Goal: Task Accomplishment & Management: Manage account settings

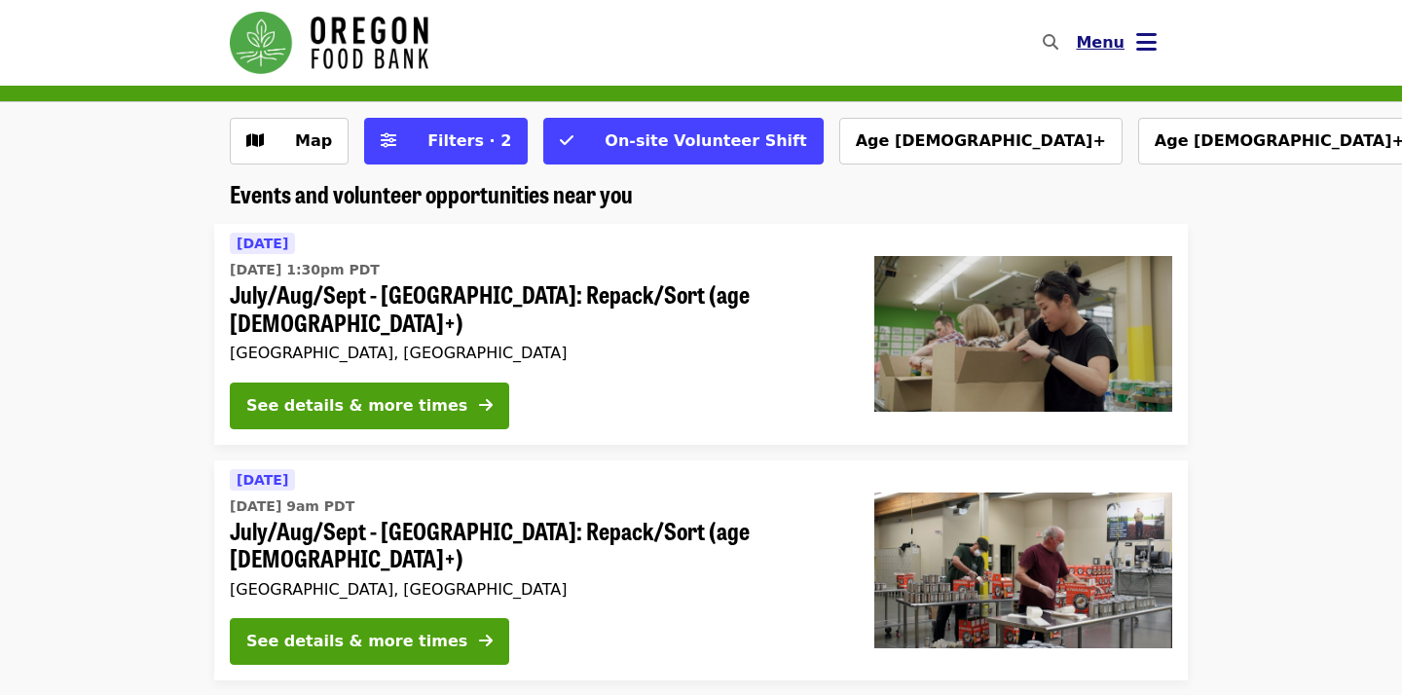
click at [1126, 42] on button "Menu" at bounding box center [1116, 42] width 112 height 47
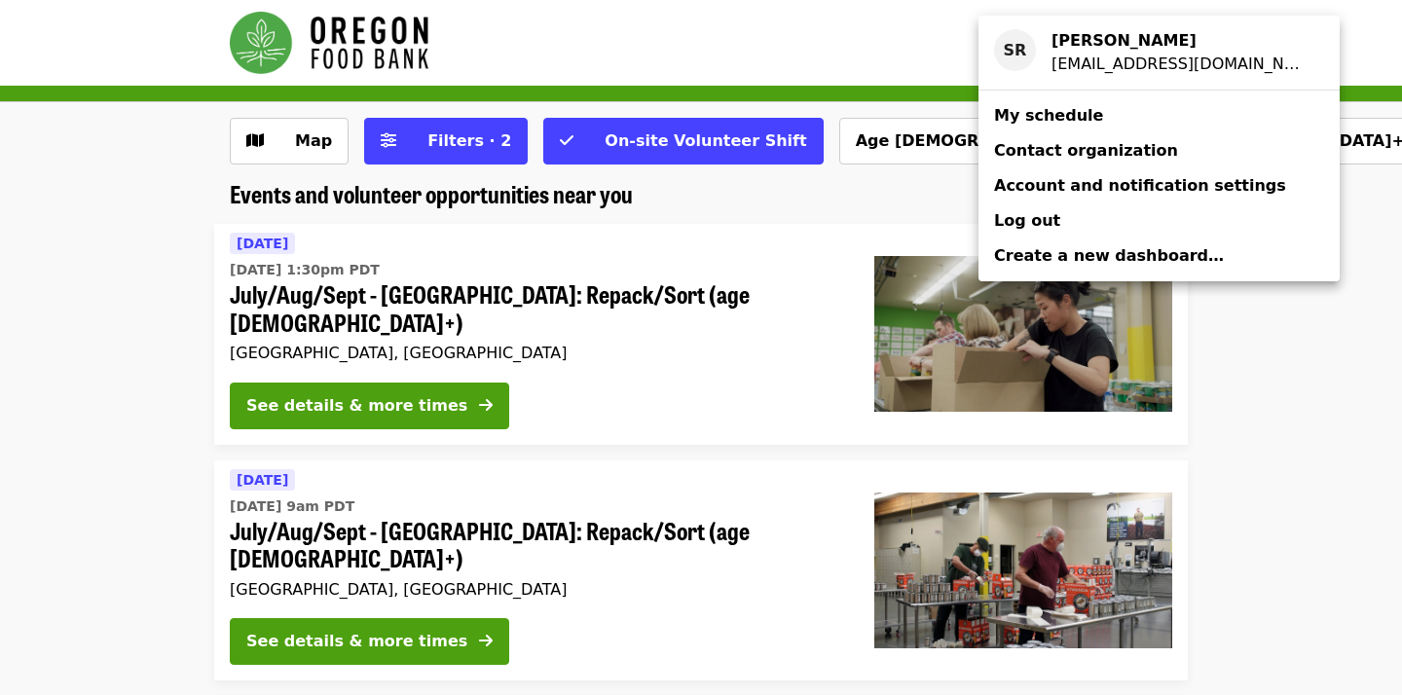
click at [1049, 119] on span "My schedule" at bounding box center [1048, 115] width 109 height 18
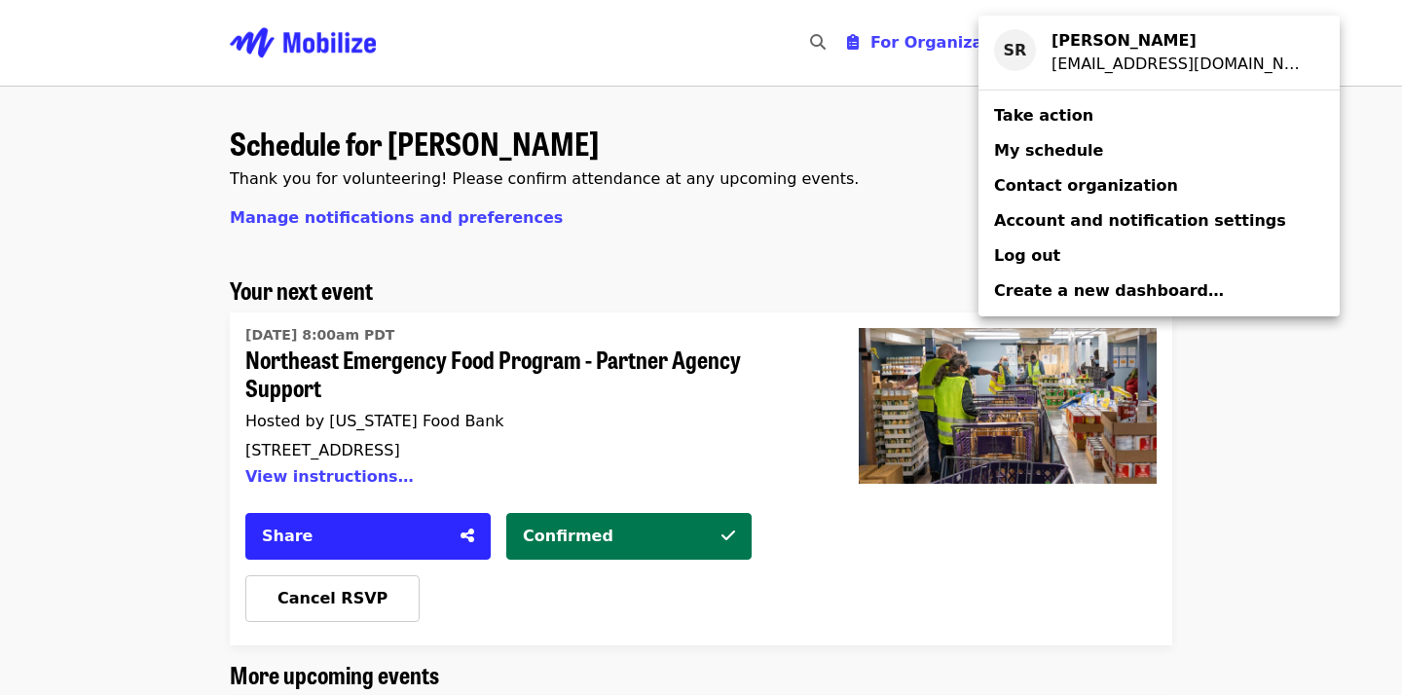
click at [843, 220] on div "Account menu" at bounding box center [701, 347] width 1402 height 695
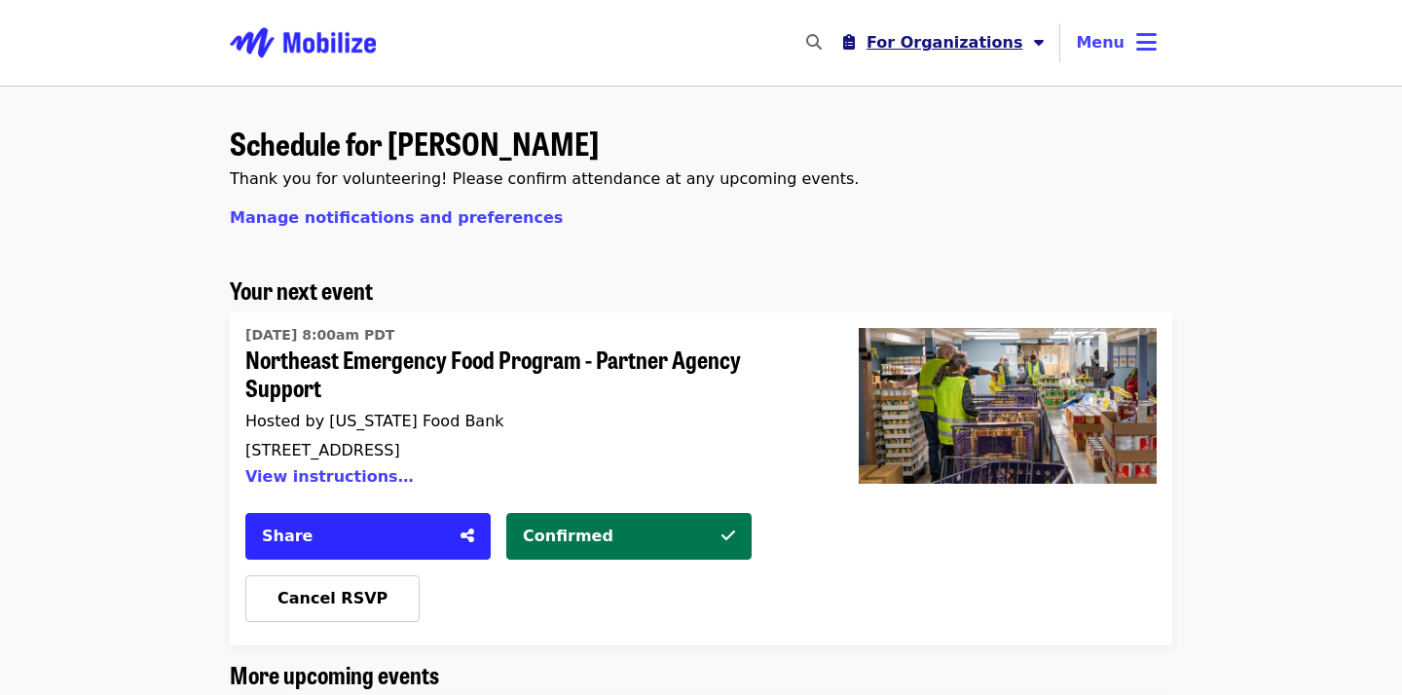
click at [986, 27] on button "For Organizations" at bounding box center [944, 42] width 233 height 39
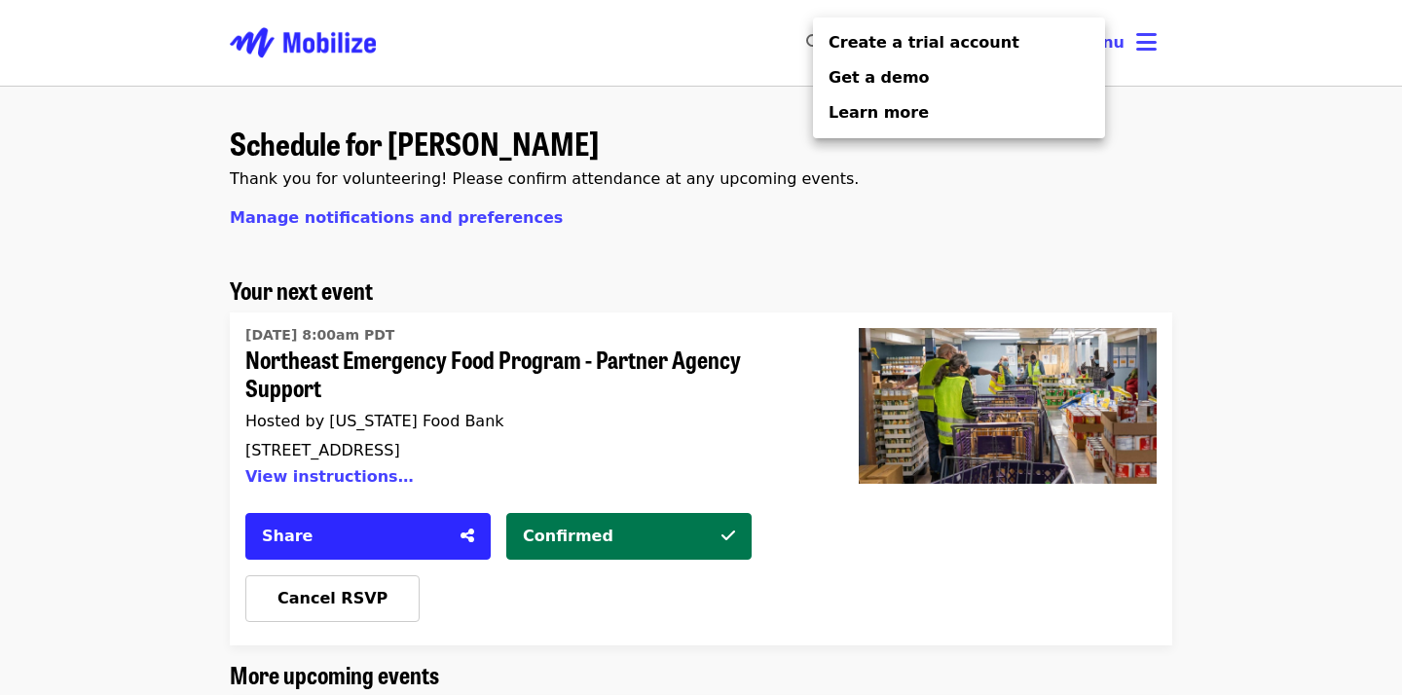
click at [1255, 191] on div "Organizer Menu" at bounding box center [701, 347] width 1402 height 695
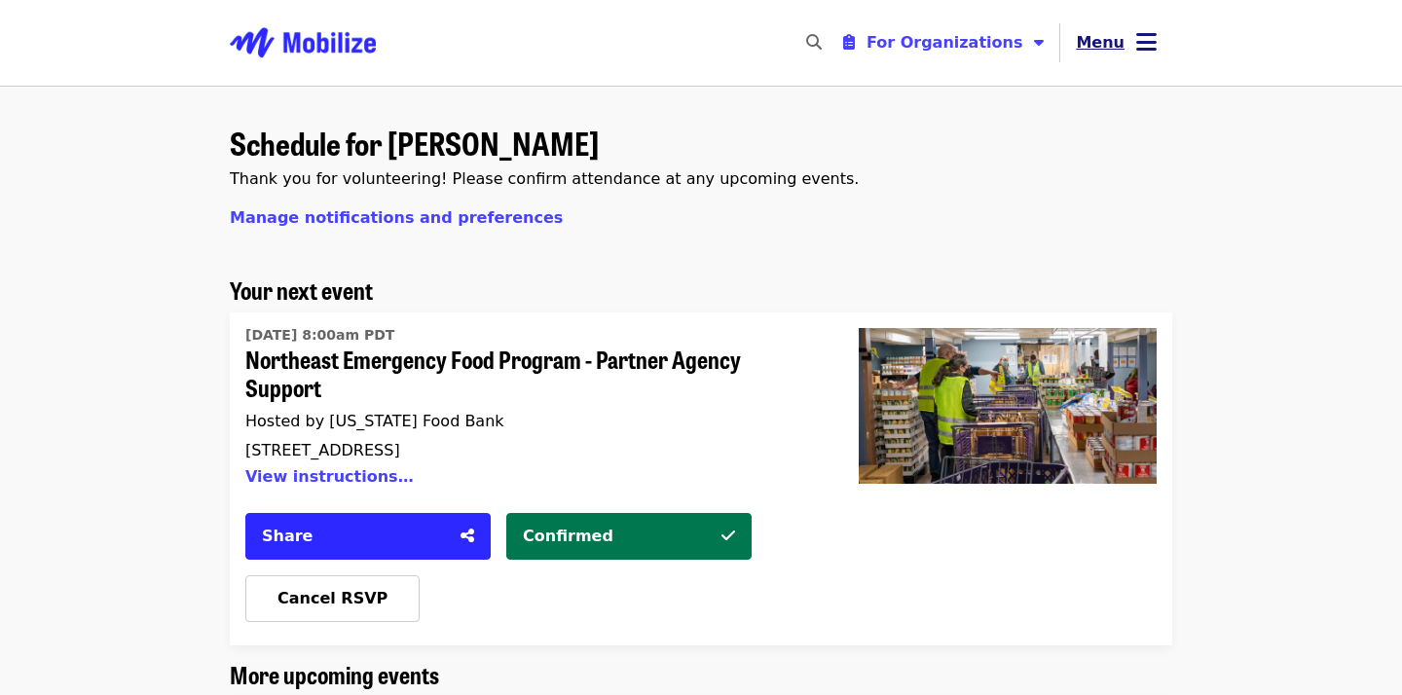
click at [1143, 55] on icon "bars icon" at bounding box center [1146, 42] width 20 height 28
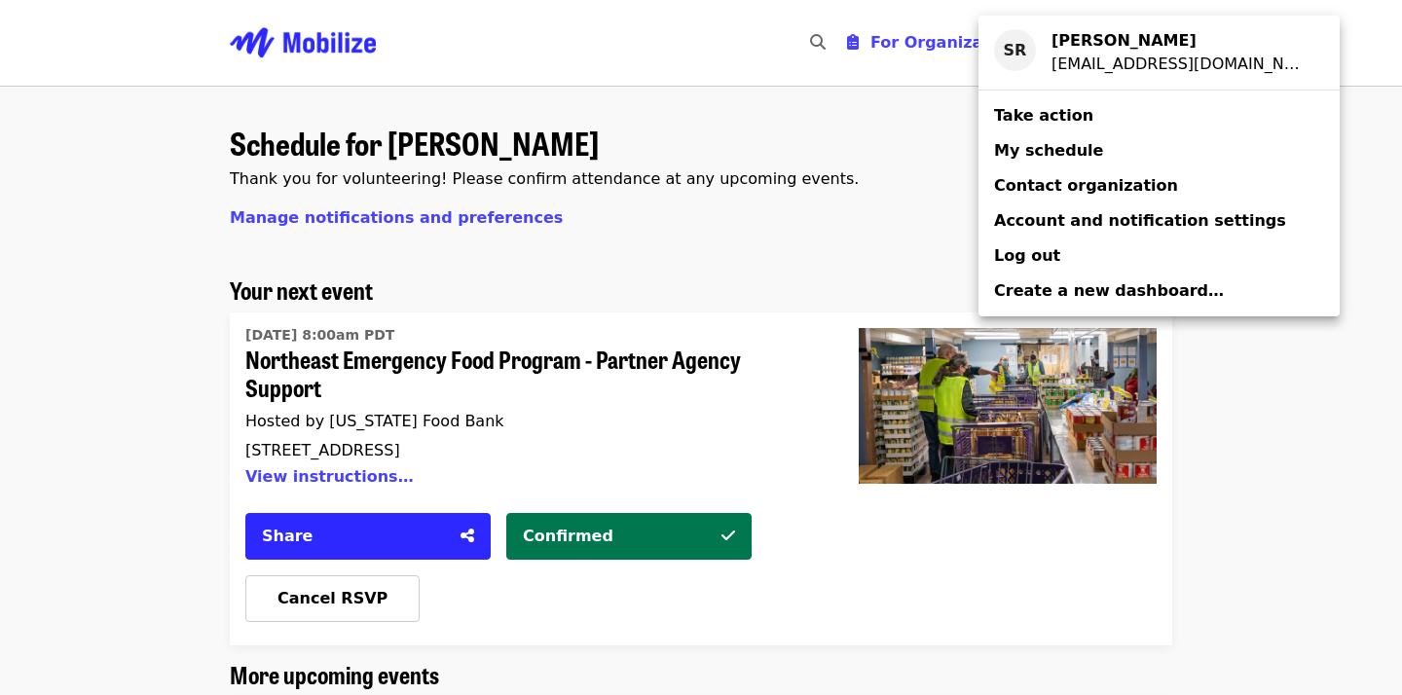
click at [1045, 114] on span "Take action" at bounding box center [1043, 115] width 99 height 18
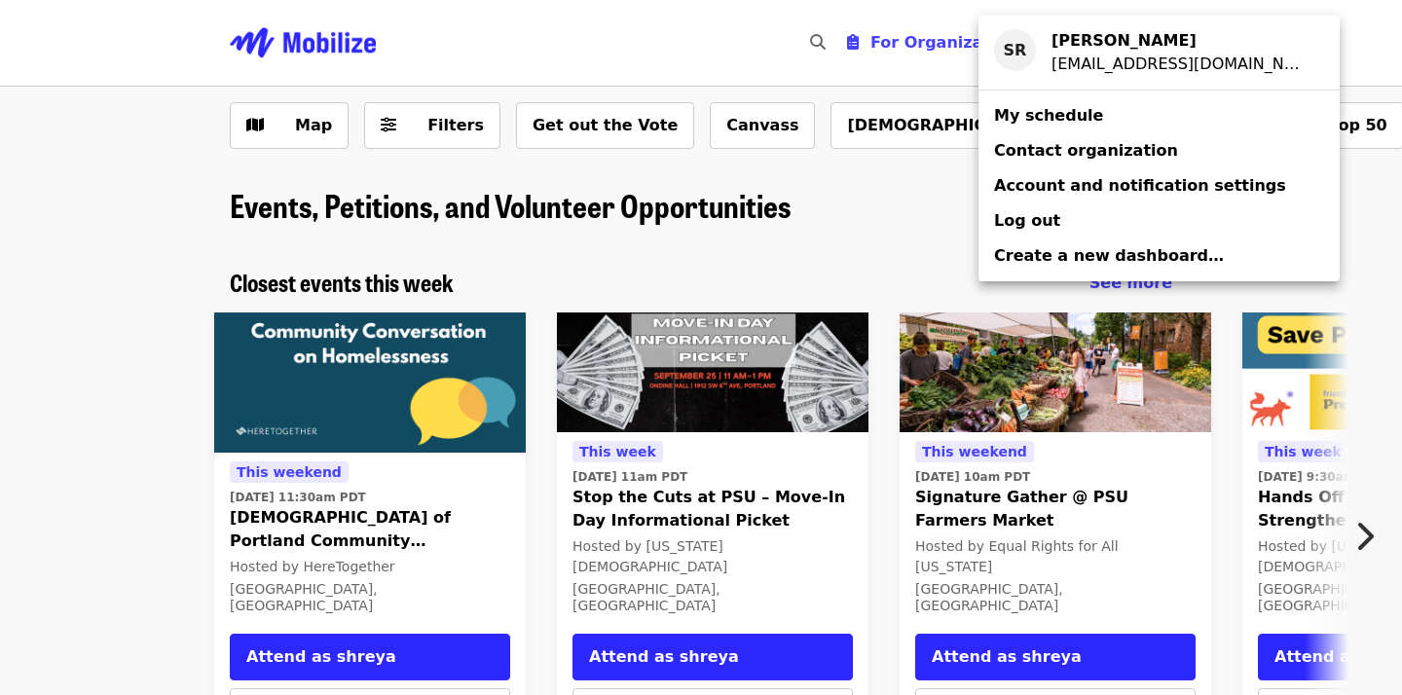
click at [1052, 207] on link "Log out" at bounding box center [1158, 220] width 361 height 35
